Goal: Navigation & Orientation: Find specific page/section

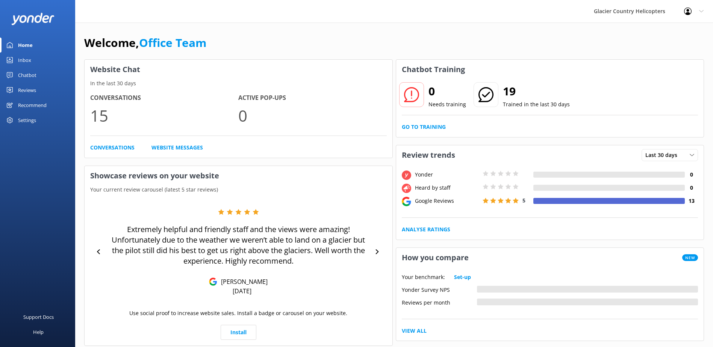
click at [29, 48] on div "Home" at bounding box center [25, 45] width 15 height 15
click at [28, 65] on div "Inbox" at bounding box center [24, 60] width 13 height 15
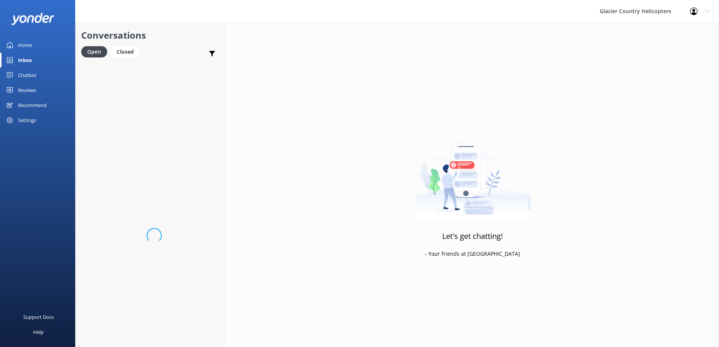
click at [28, 52] on div "Home" at bounding box center [25, 45] width 14 height 15
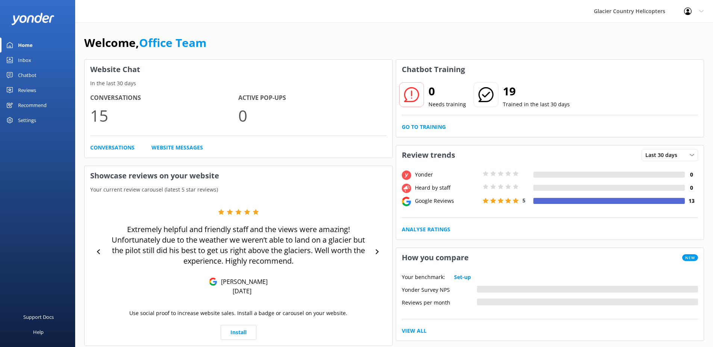
click at [24, 59] on div "Inbox" at bounding box center [24, 60] width 13 height 15
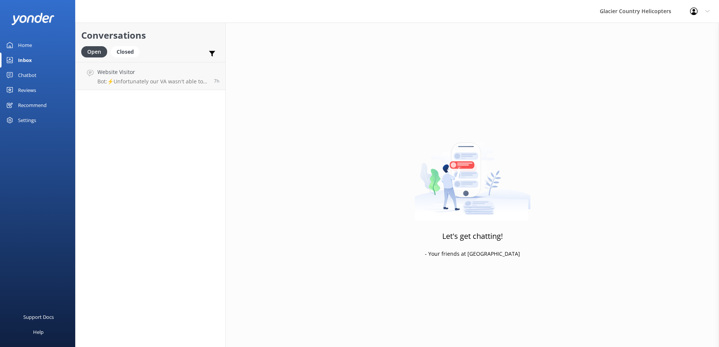
click at [27, 44] on div "Home" at bounding box center [25, 45] width 14 height 15
